Goal: Find specific page/section: Find specific page/section

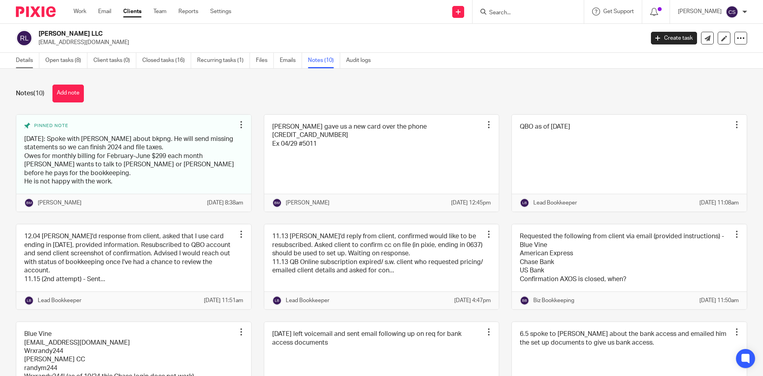
click at [23, 60] on link "Details" at bounding box center [27, 61] width 23 height 16
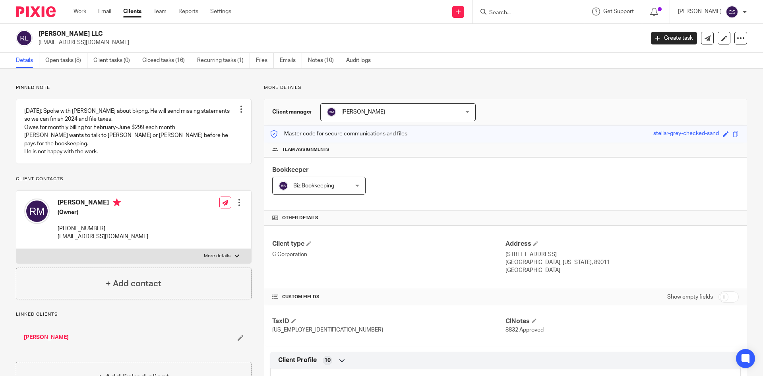
click at [515, 14] on input "Search" at bounding box center [524, 13] width 72 height 7
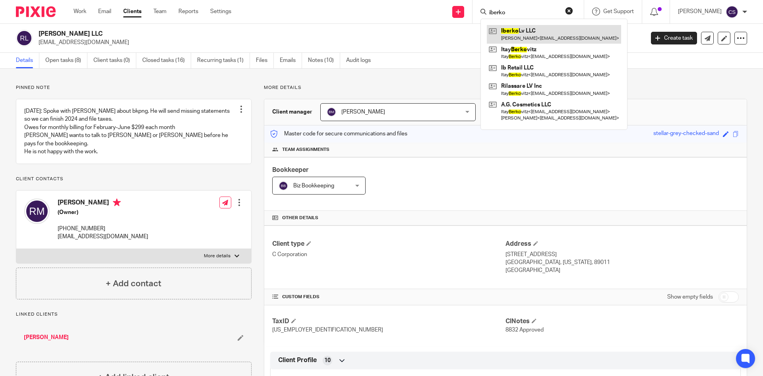
type input "iberko"
click at [524, 32] on link at bounding box center [554, 34] width 134 height 18
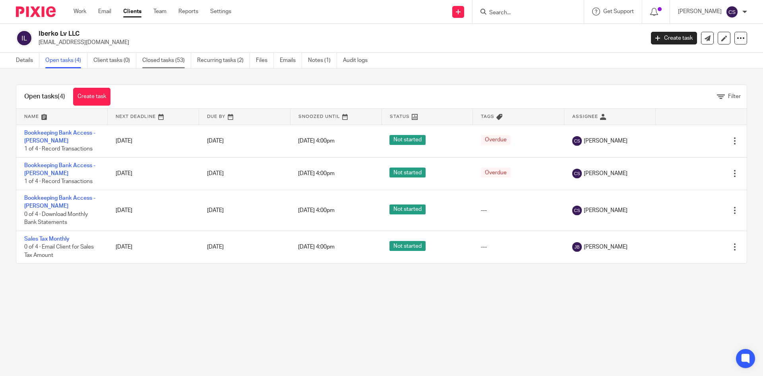
click at [158, 65] on link "Closed tasks (53)" at bounding box center [166, 61] width 49 height 16
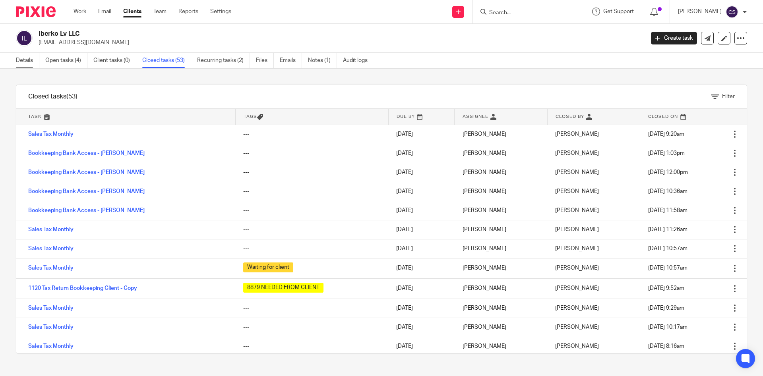
click at [26, 60] on link "Details" at bounding box center [27, 61] width 23 height 16
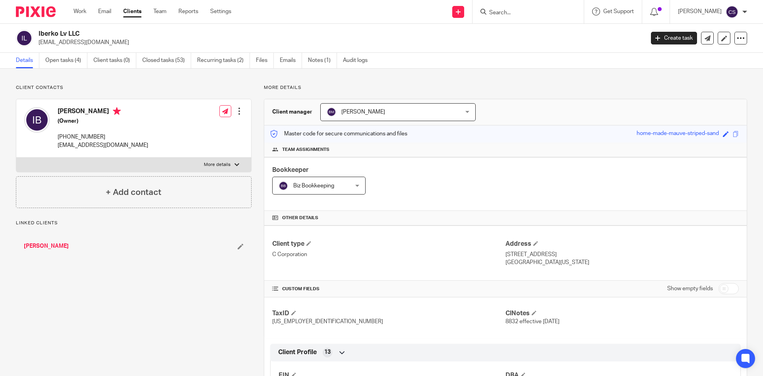
click at [41, 248] on link "[PERSON_NAME]" at bounding box center [46, 246] width 45 height 8
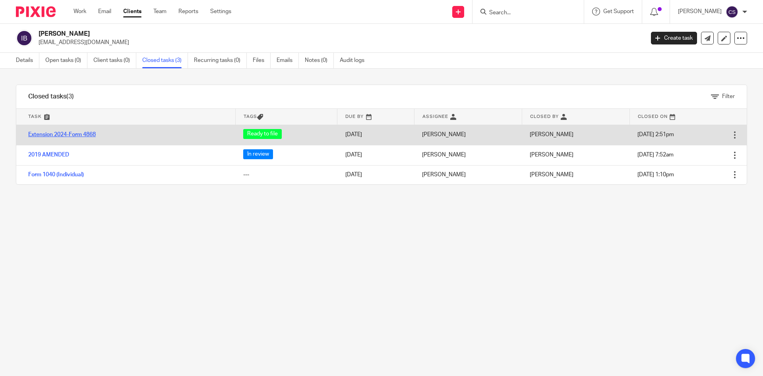
click at [54, 134] on link "Extension 2024-Form 4868" at bounding box center [62, 135] width 68 height 6
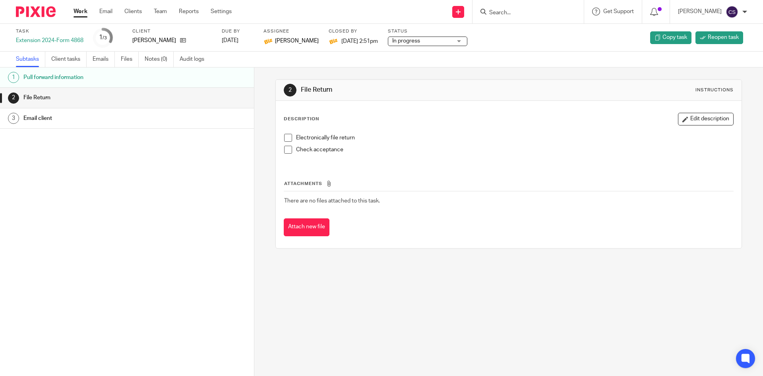
click at [505, 12] on input "Search" at bounding box center [524, 13] width 72 height 7
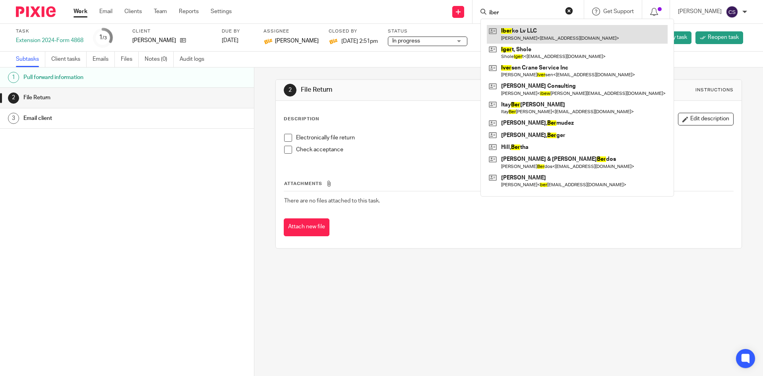
type input "iber"
click at [515, 34] on link at bounding box center [577, 34] width 181 height 18
